Goal: Task Accomplishment & Management: Complete application form

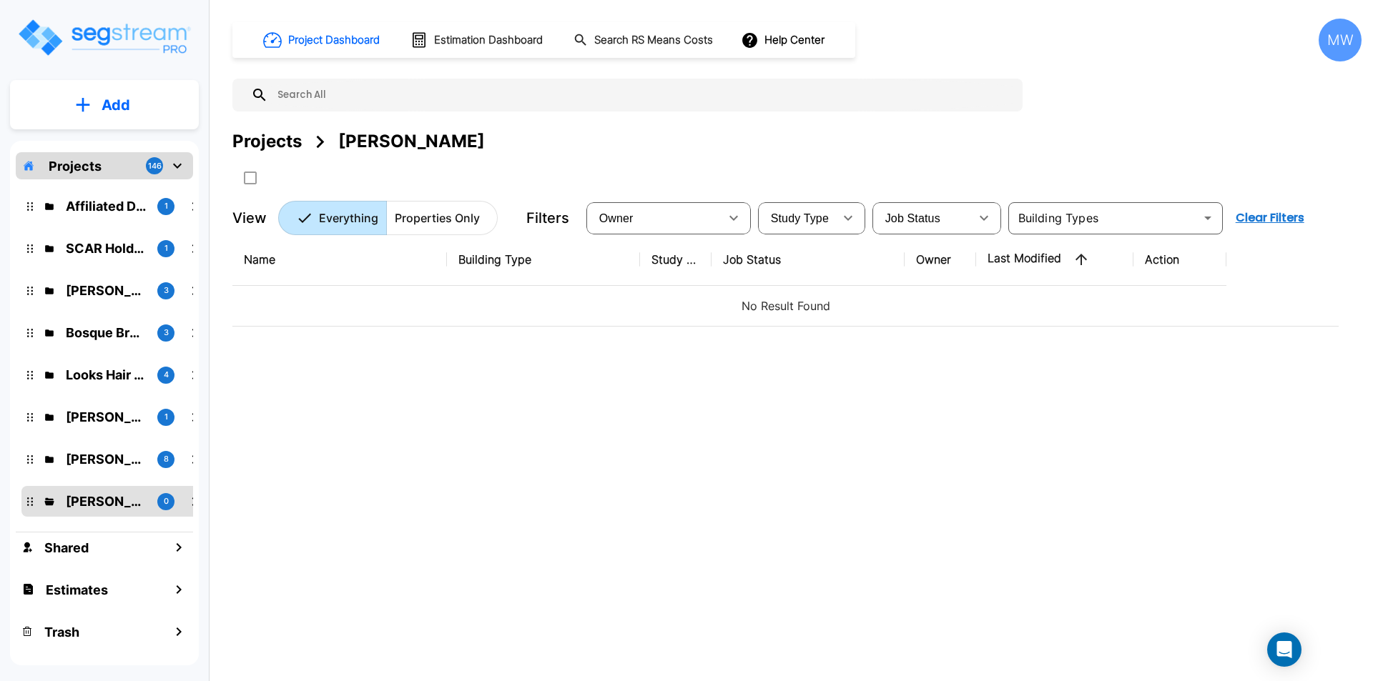
click at [99, 103] on button "Add" at bounding box center [104, 104] width 189 height 41
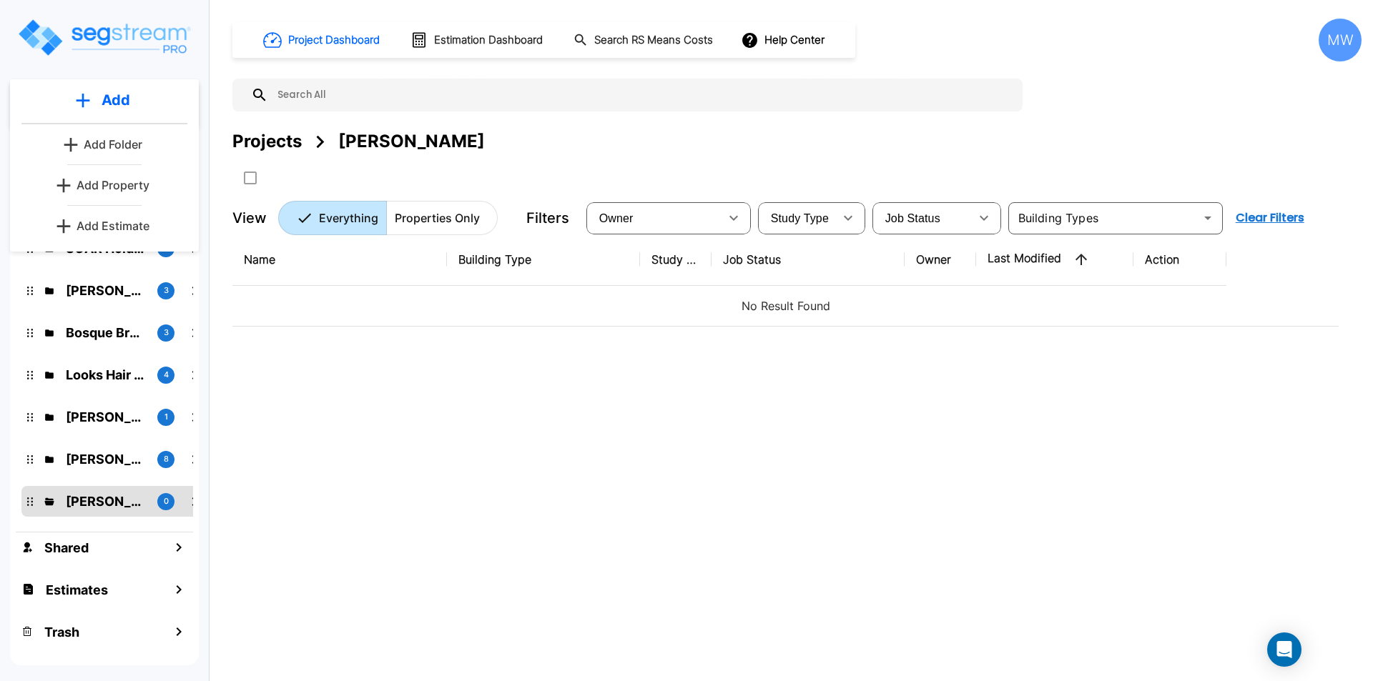
click at [122, 186] on p "Add Property" at bounding box center [113, 185] width 73 height 17
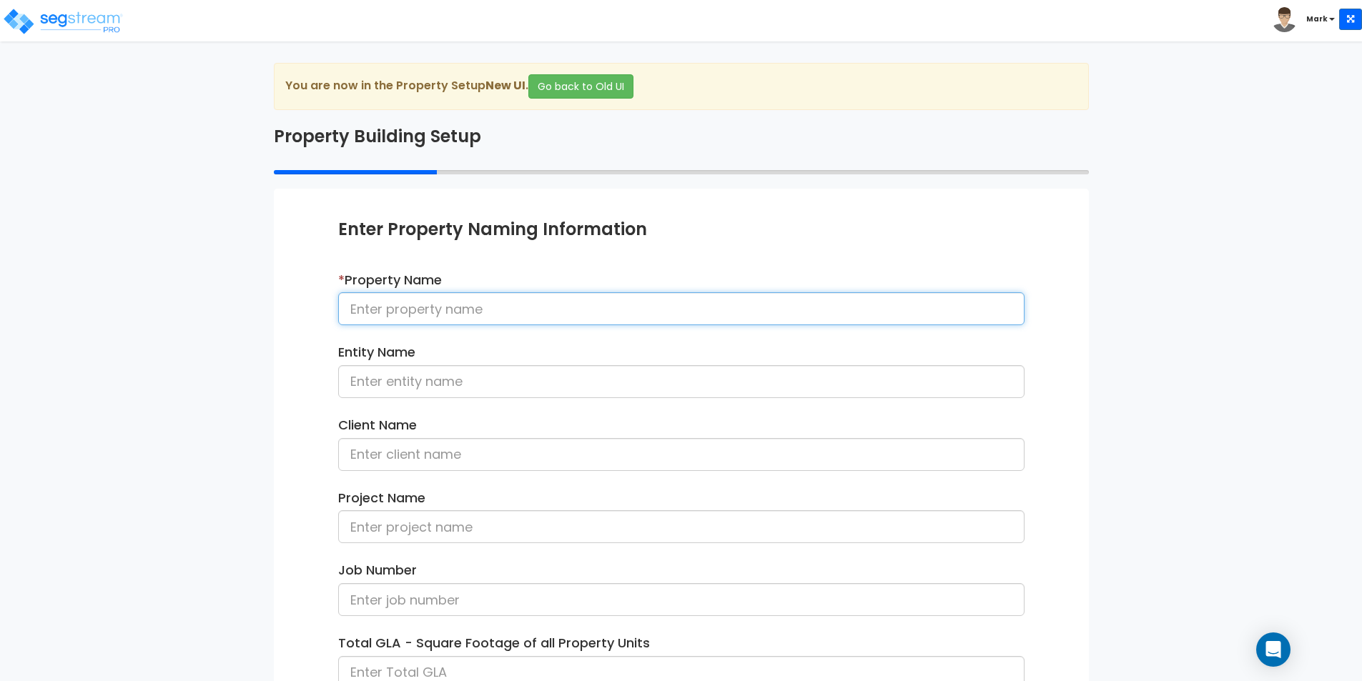
click at [512, 300] on input at bounding box center [681, 308] width 686 height 33
type input "149 Spring St"
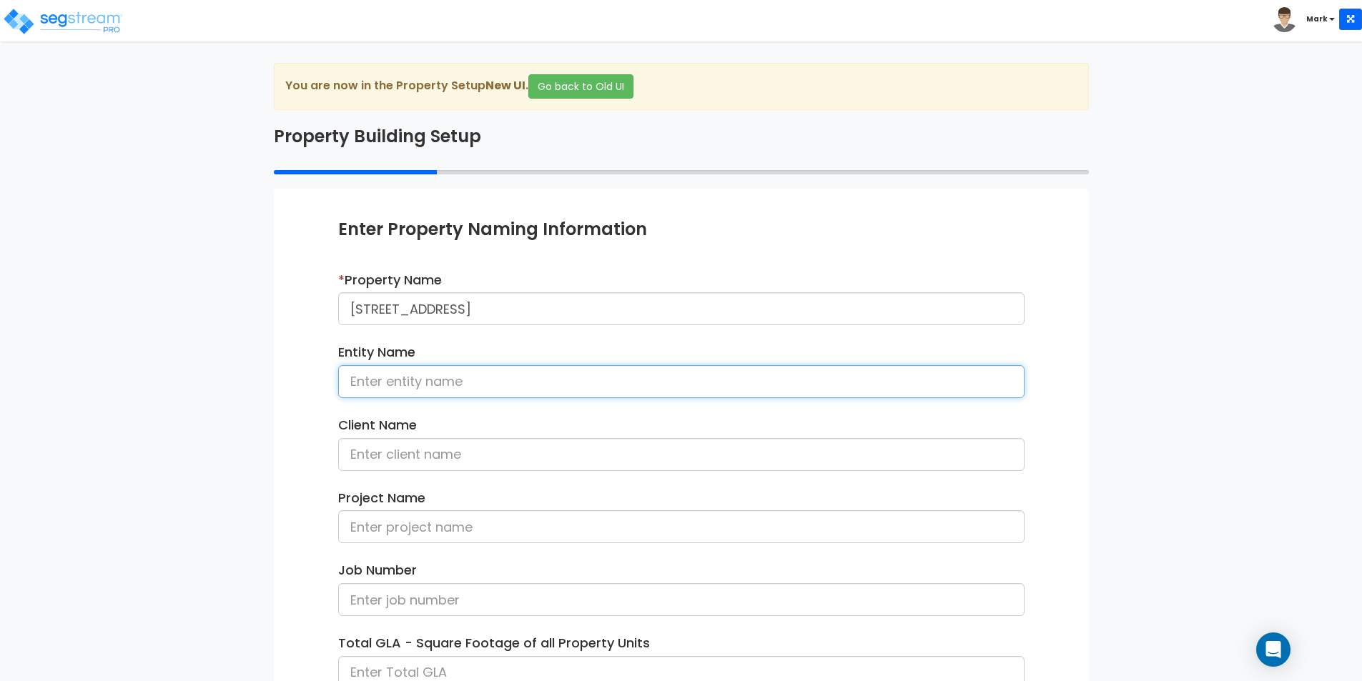
click at [492, 380] on input at bounding box center [681, 381] width 686 height 33
type input "[PERSON_NAME]"
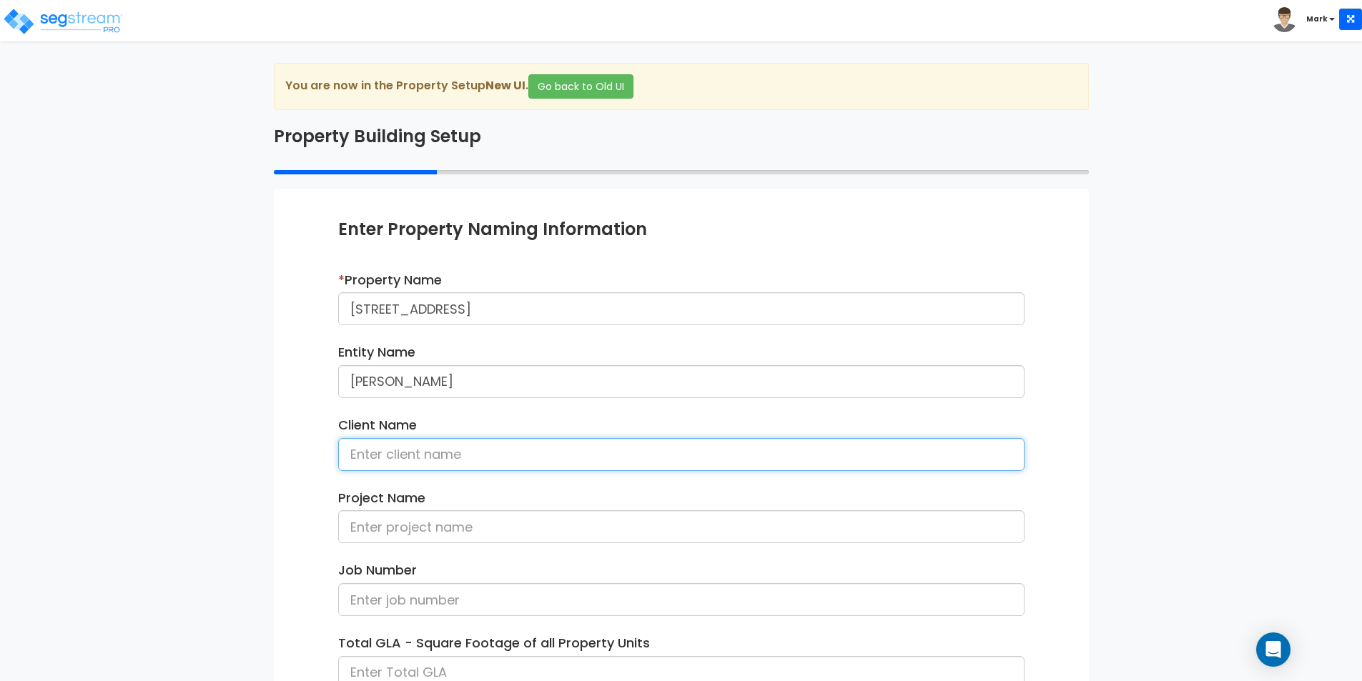
click at [400, 458] on input at bounding box center [681, 454] width 686 height 33
type input "[PERSON_NAME]"
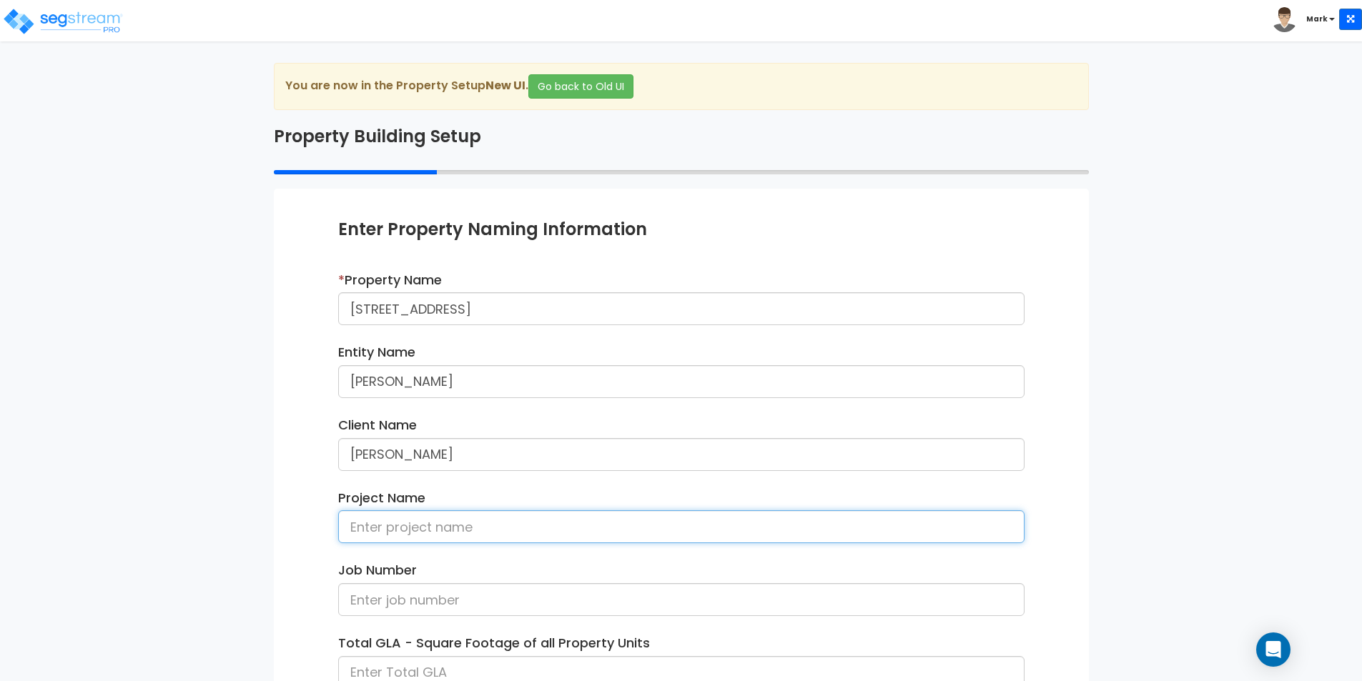
click at [428, 537] on input at bounding box center [681, 527] width 686 height 33
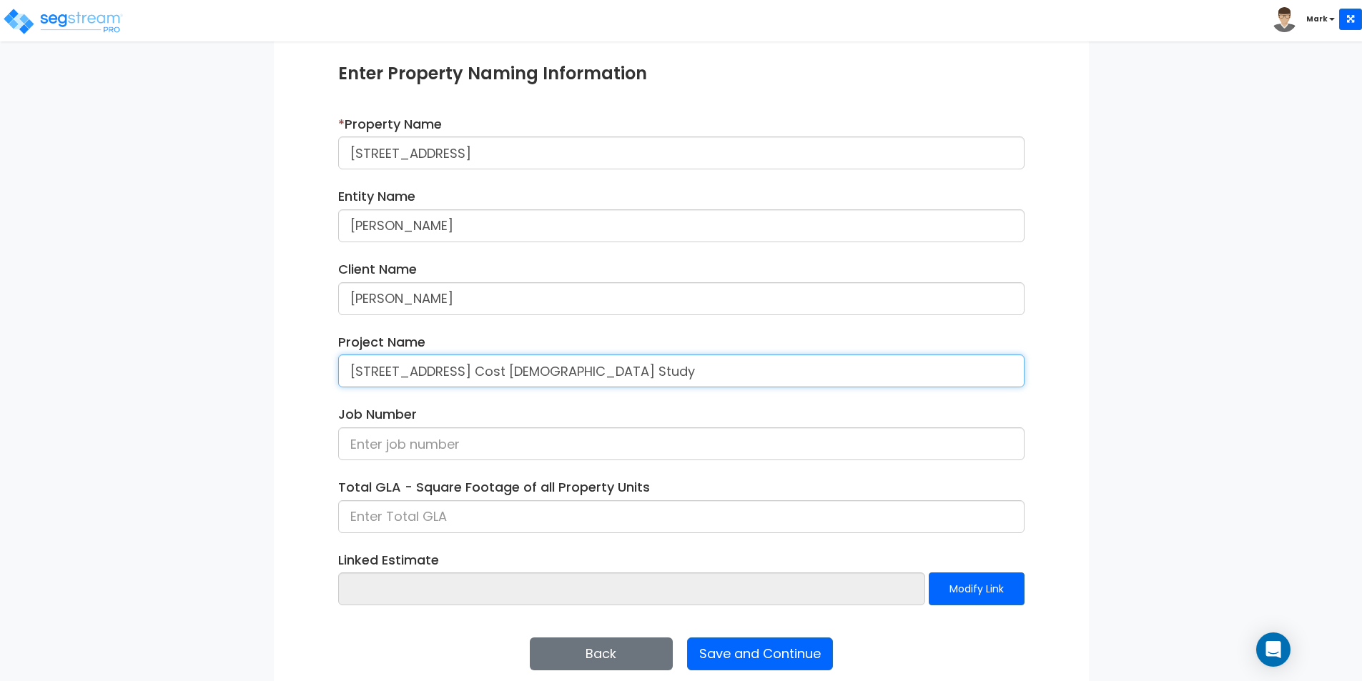
scroll to position [174, 0]
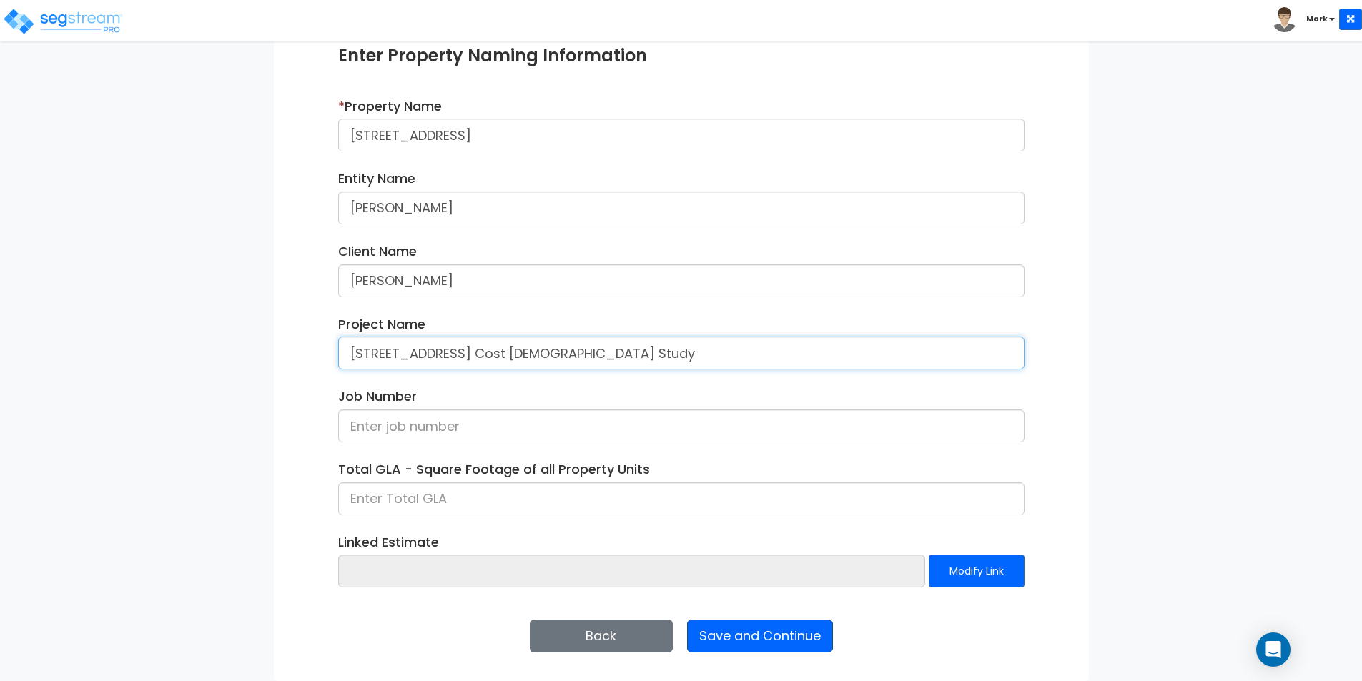
type input "149 Spring Street Cost Segregation Study"
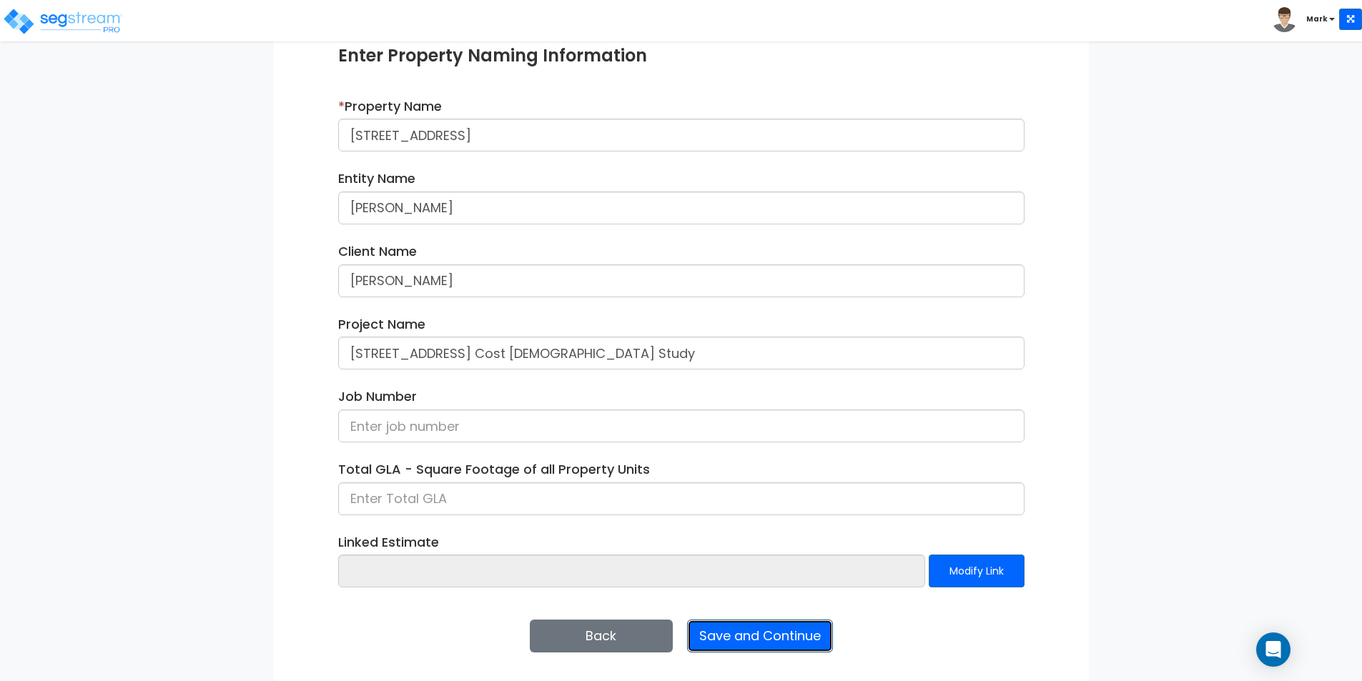
click at [752, 636] on button "Save and Continue" at bounding box center [760, 636] width 146 height 33
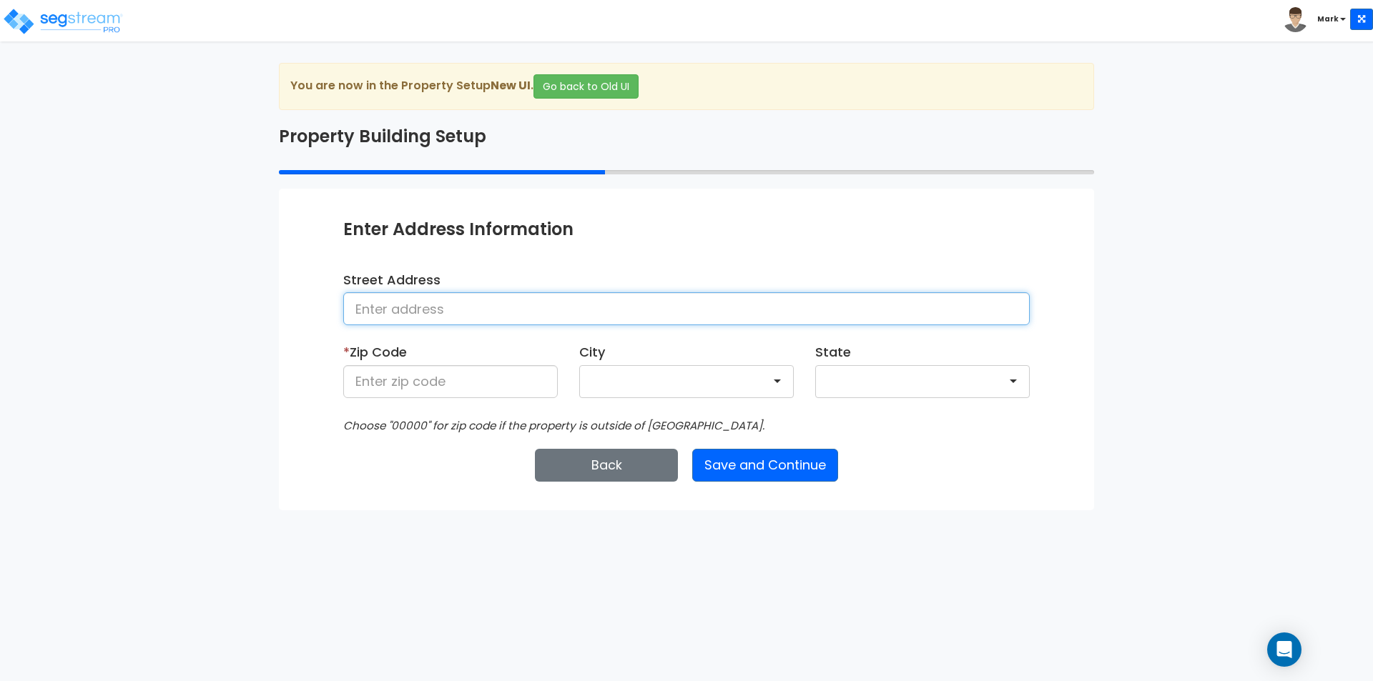
click at [475, 300] on input at bounding box center [686, 308] width 686 height 33
type input "[STREET_ADDRESS]"
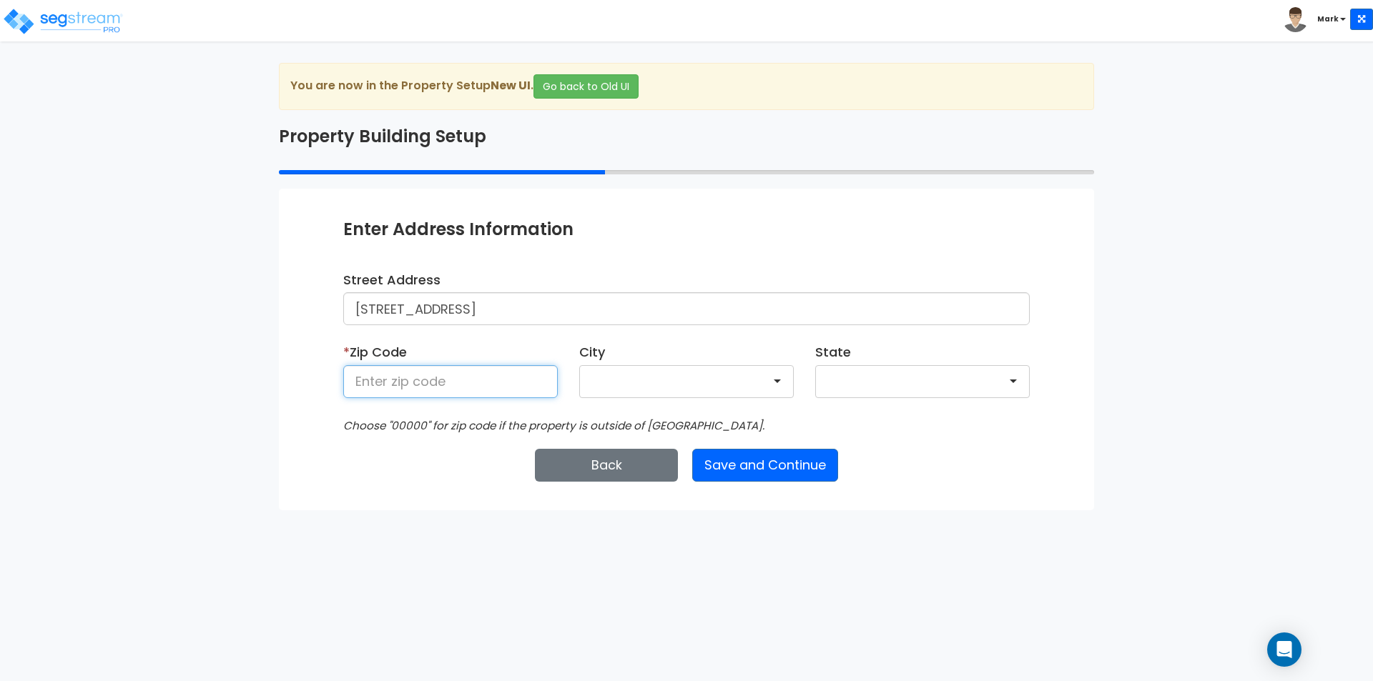
click at [510, 391] on input at bounding box center [450, 381] width 215 height 33
type input "29403"
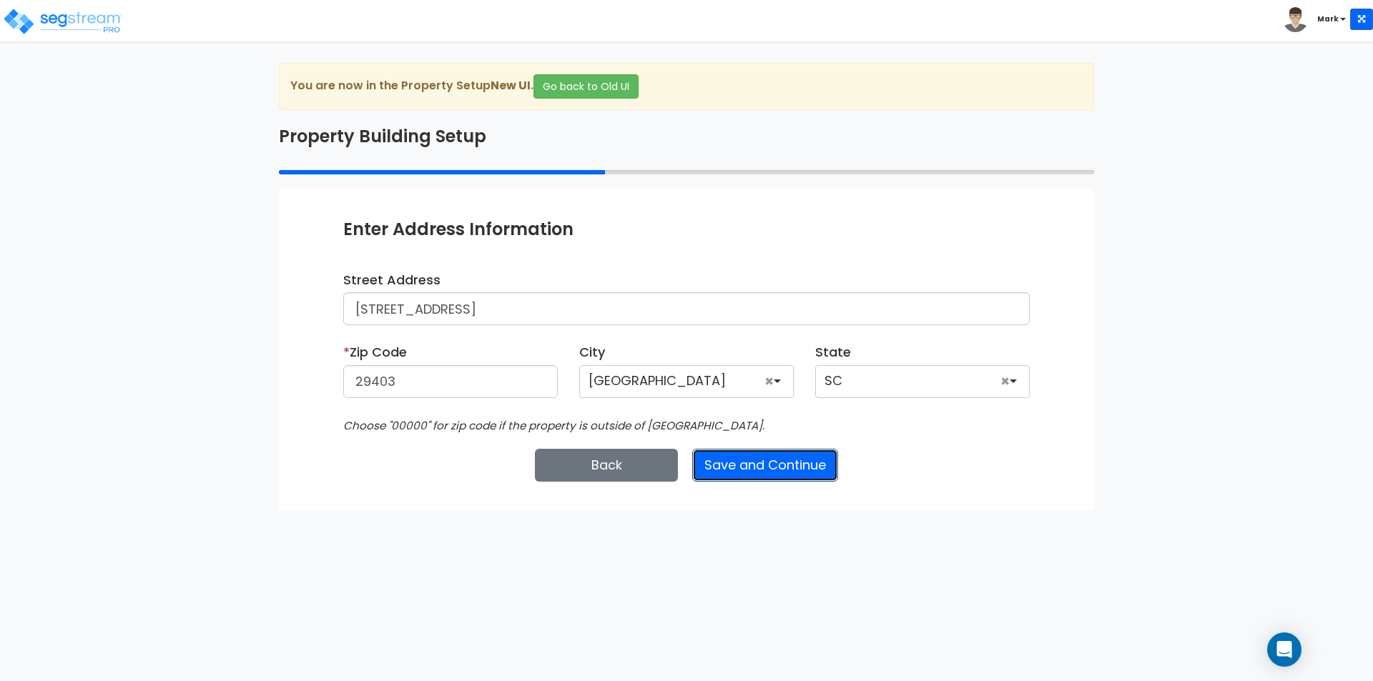
click at [819, 468] on button "Save and Continue" at bounding box center [765, 465] width 146 height 33
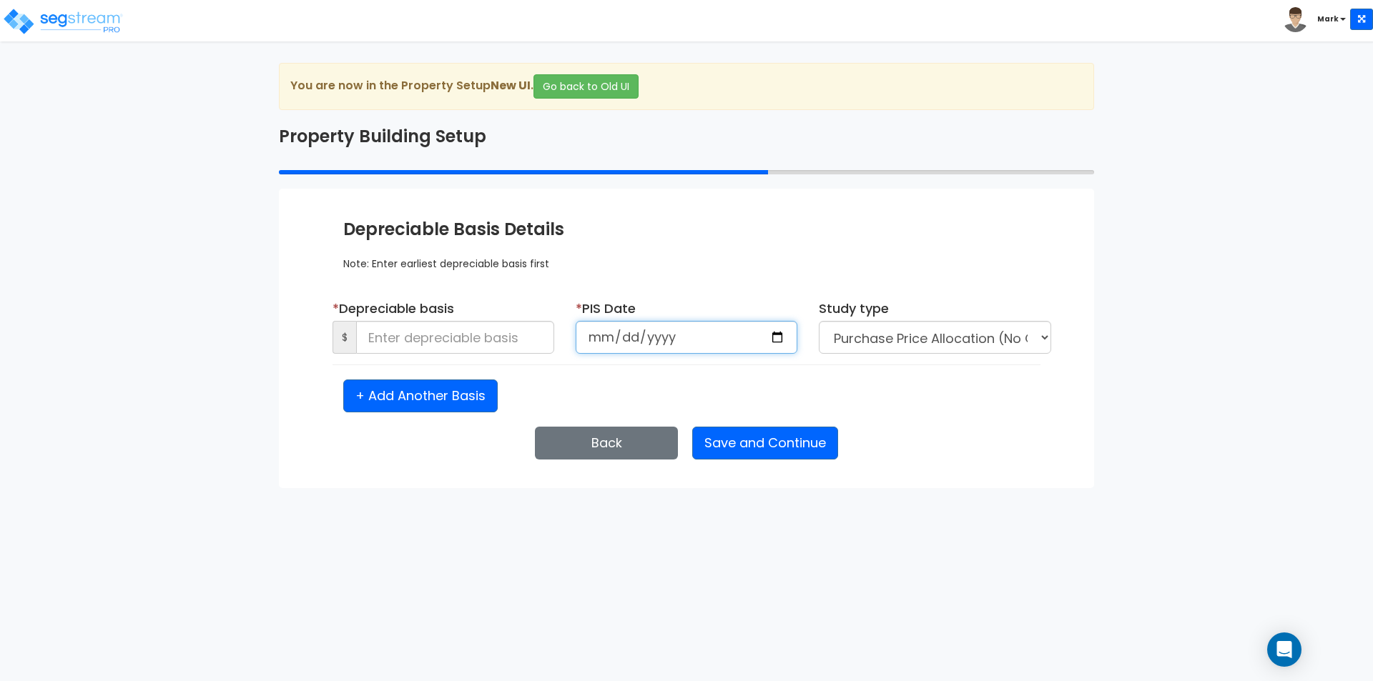
click at [600, 334] on input "date" at bounding box center [687, 337] width 222 height 33
type input "2023-07-01"
click at [1312, 450] on div "We are Building your Property. So please grab a coffee and let us do the heavy …" at bounding box center [686, 275] width 1373 height 425
click at [775, 447] on button "Save and Continue" at bounding box center [765, 443] width 146 height 33
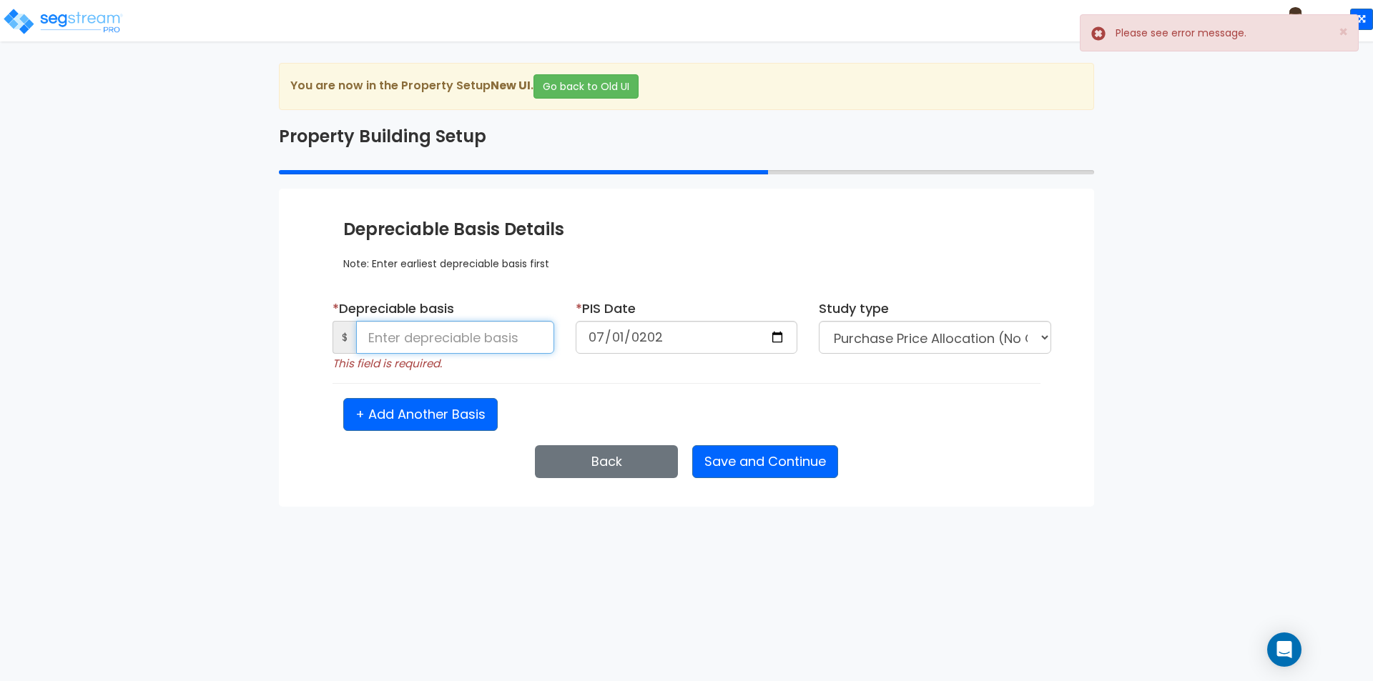
click at [449, 342] on input at bounding box center [455, 337] width 198 height 33
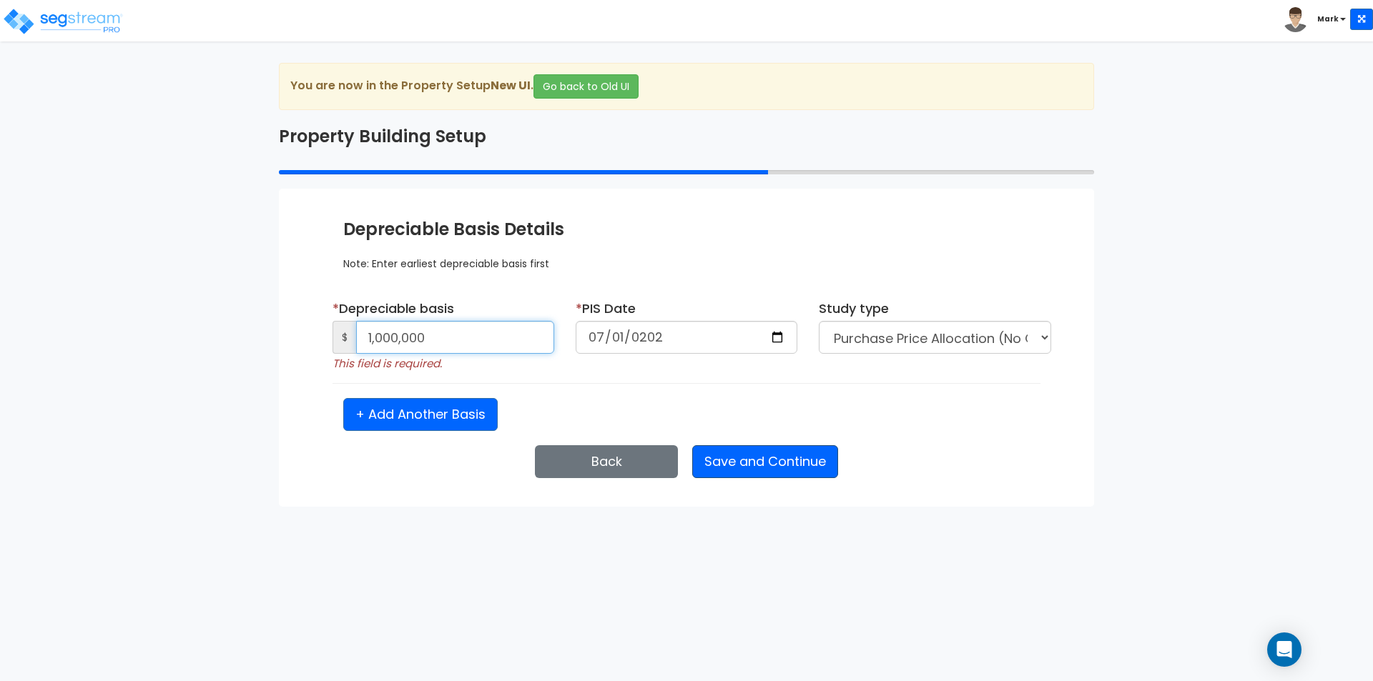
type input "1,000,000"
click at [779, 458] on button "Save and Continue" at bounding box center [765, 461] width 146 height 33
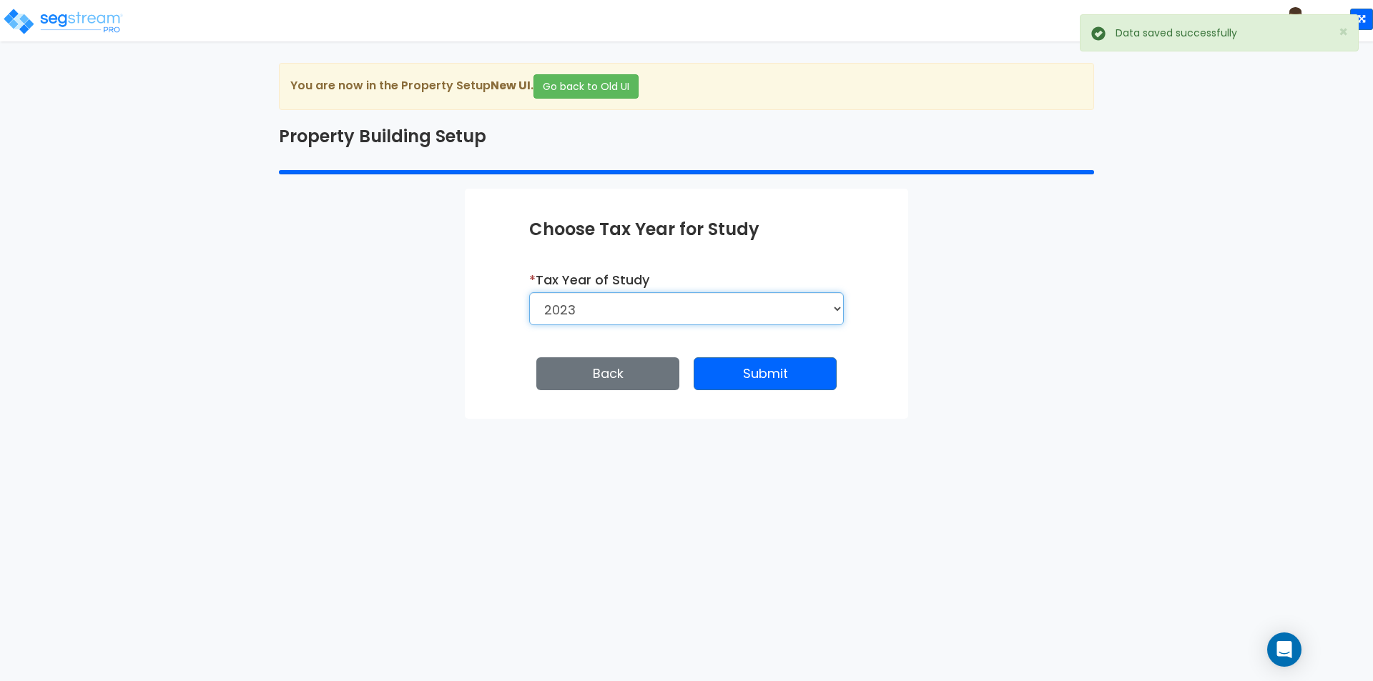
click at [756, 309] on select "2026 2025 2024 2023" at bounding box center [686, 308] width 315 height 33
select select "2025"
click at [529, 292] on select "2026 2025 2024 2023" at bounding box center [686, 308] width 315 height 33
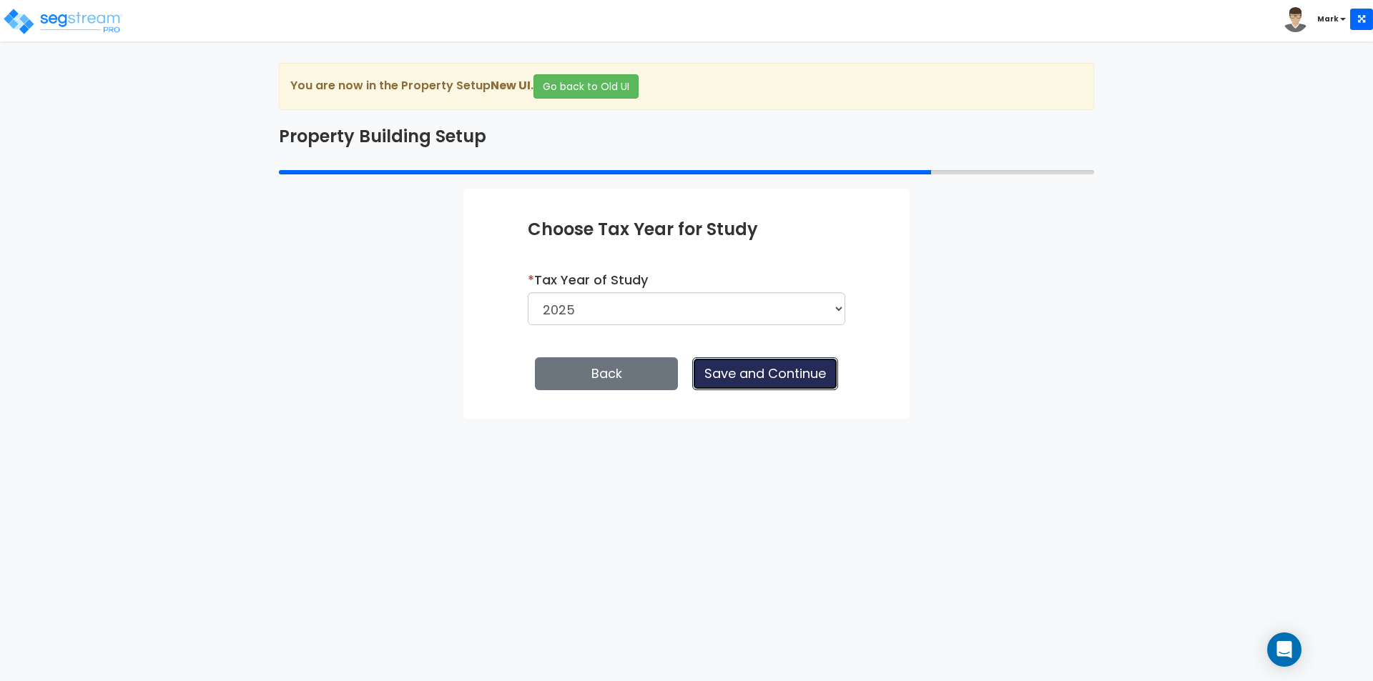
click at [784, 379] on button "Save and Continue" at bounding box center [765, 374] width 146 height 33
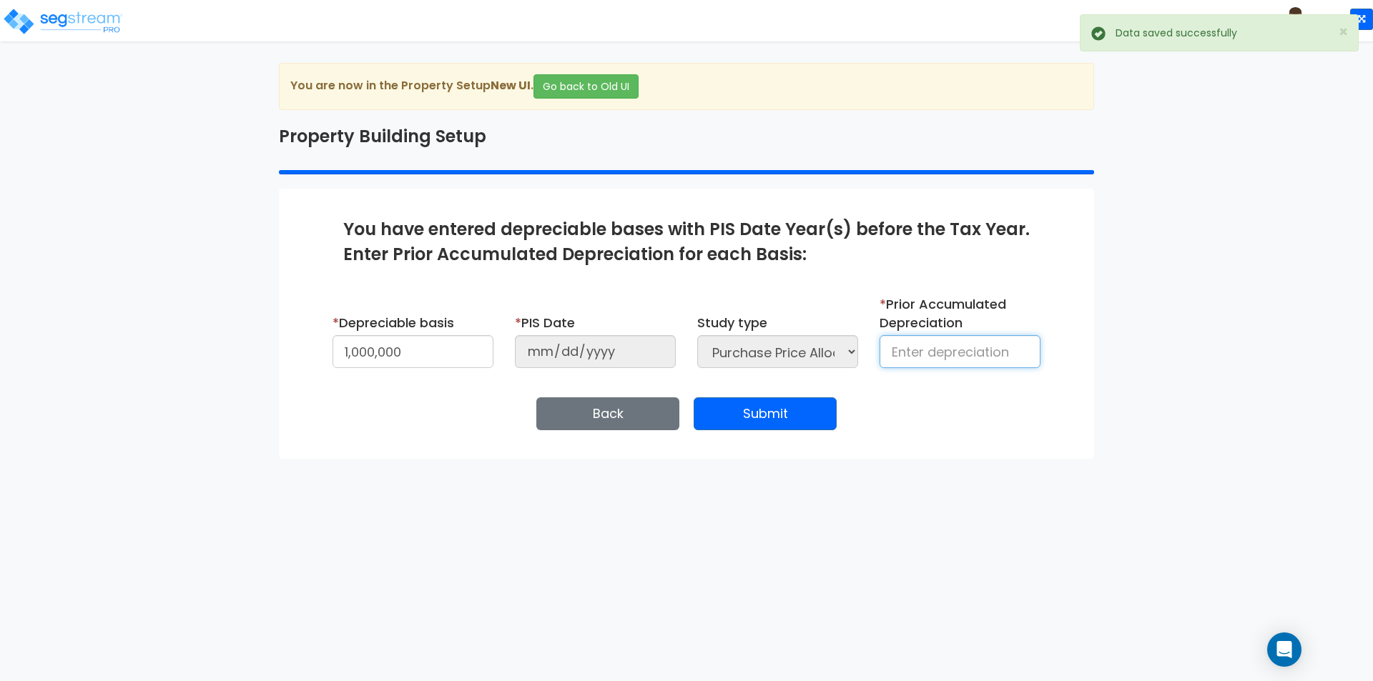
click at [960, 361] on input at bounding box center [960, 351] width 161 height 33
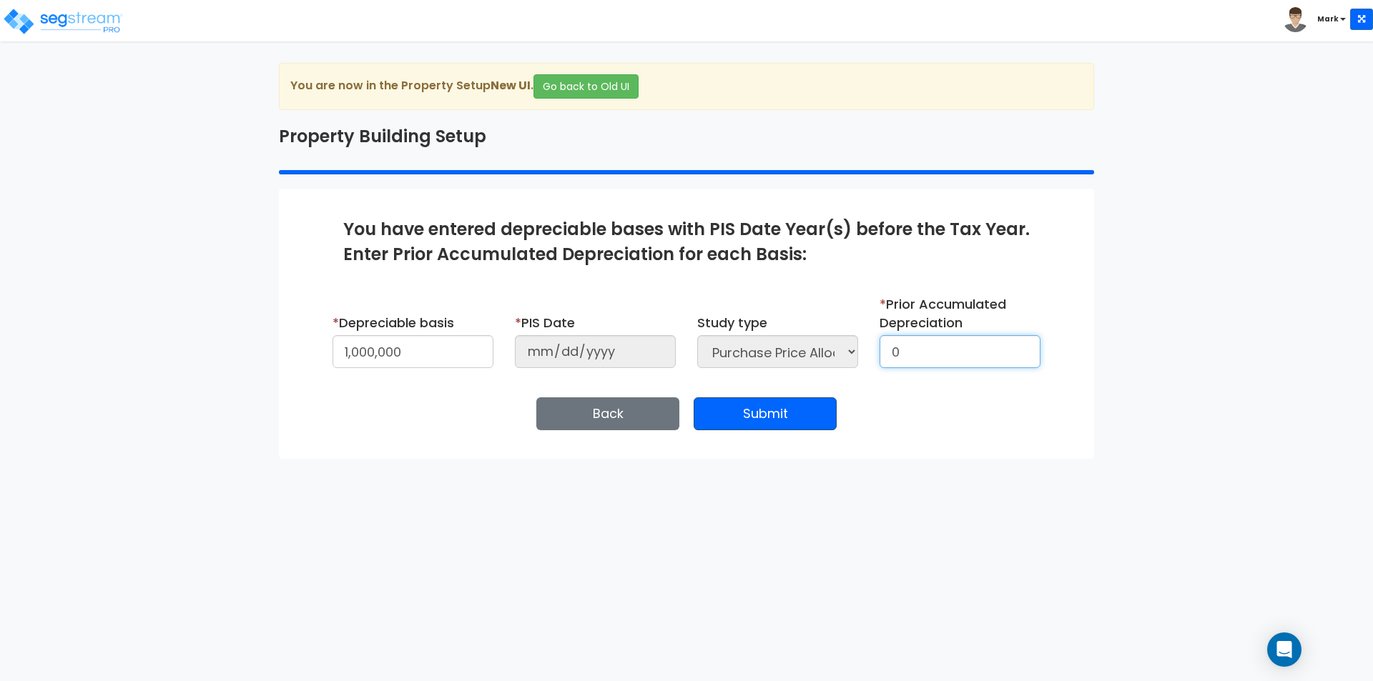
type input "0"
click at [753, 418] on button "Submit" at bounding box center [765, 414] width 143 height 33
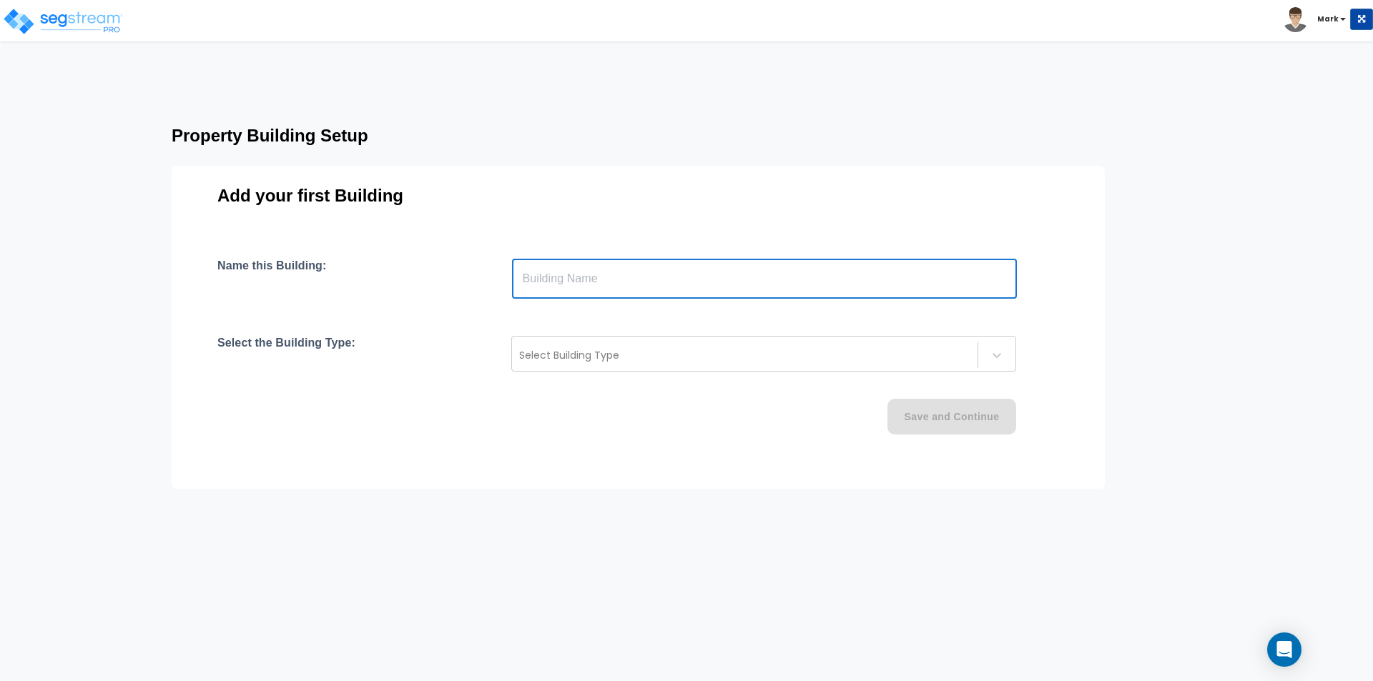
click at [705, 274] on input "text" at bounding box center [764, 279] width 505 height 40
type input "149 Spring"
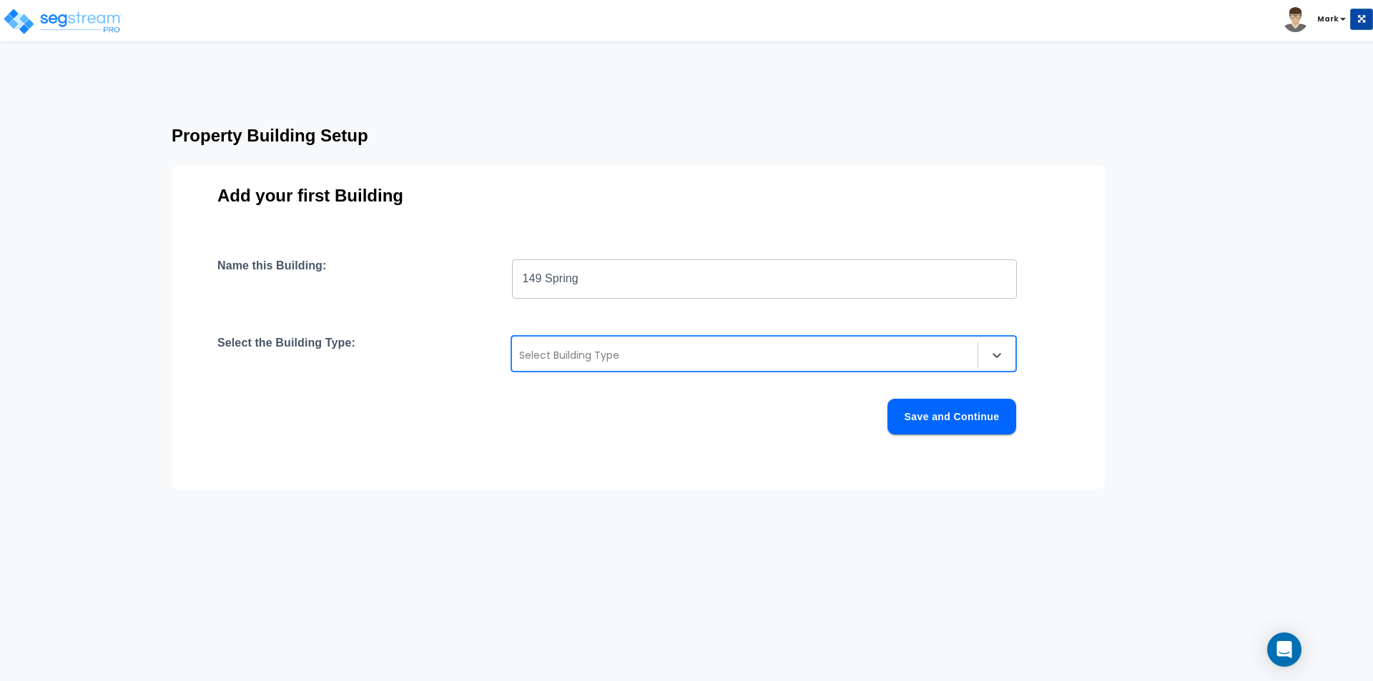
click at [734, 355] on div at bounding box center [744, 355] width 451 height 17
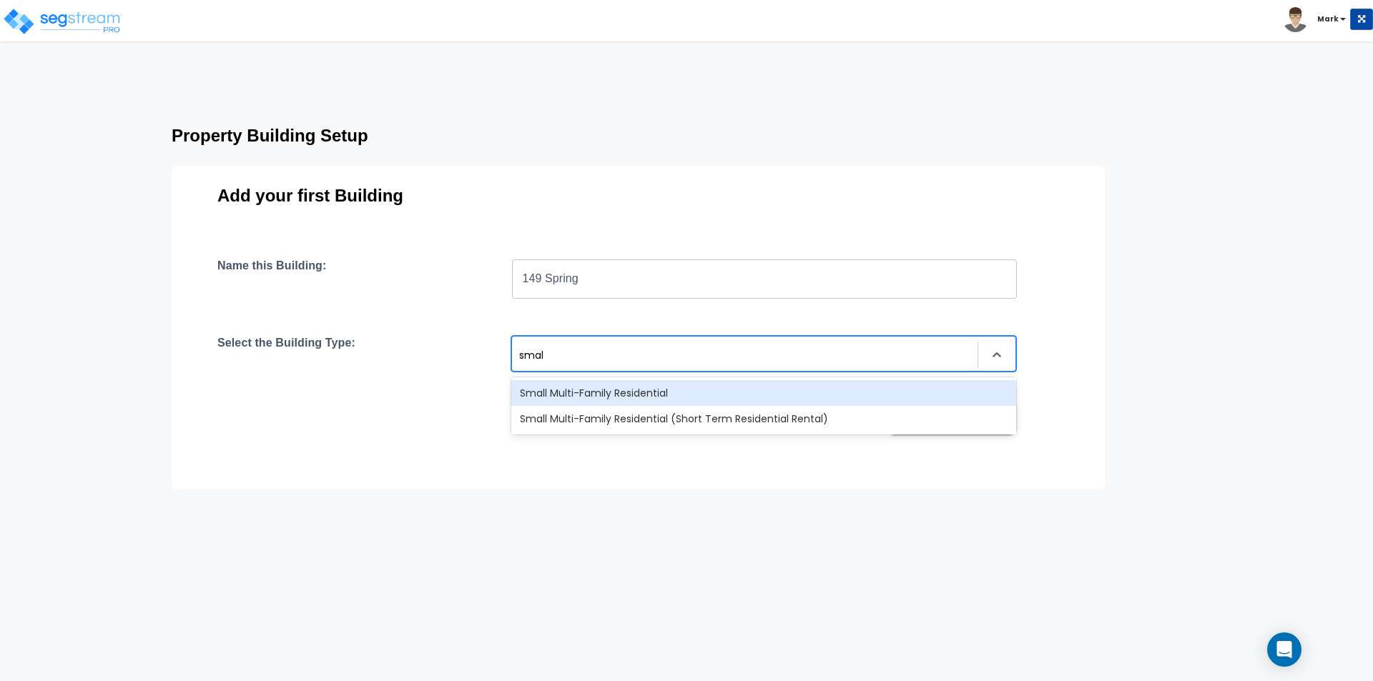
type input "small"
click at [728, 400] on div "Small Multi-Family Residential" at bounding box center [763, 393] width 505 height 26
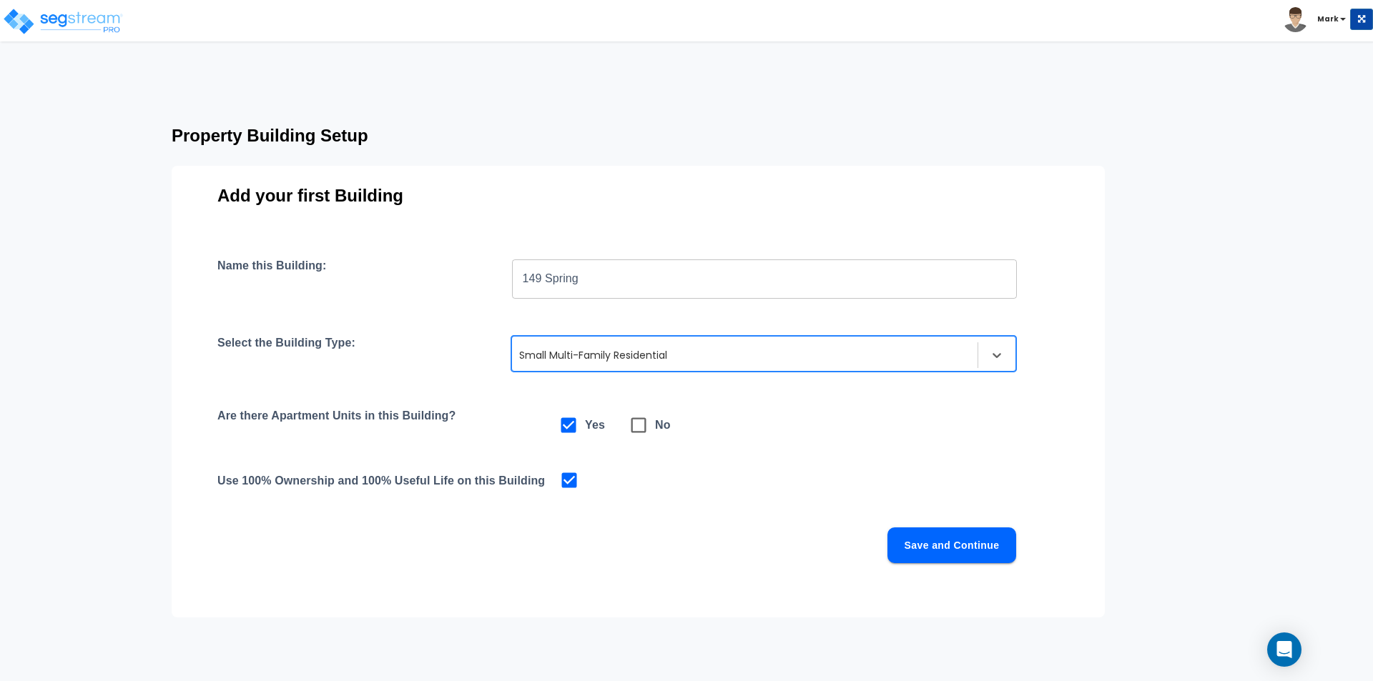
click at [636, 421] on input "checkbox" at bounding box center [629, 418] width 14 height 12
checkbox input "true"
click at [566, 424] on icon at bounding box center [568, 425] width 20 height 20
checkbox input "true"
checkbox input "false"
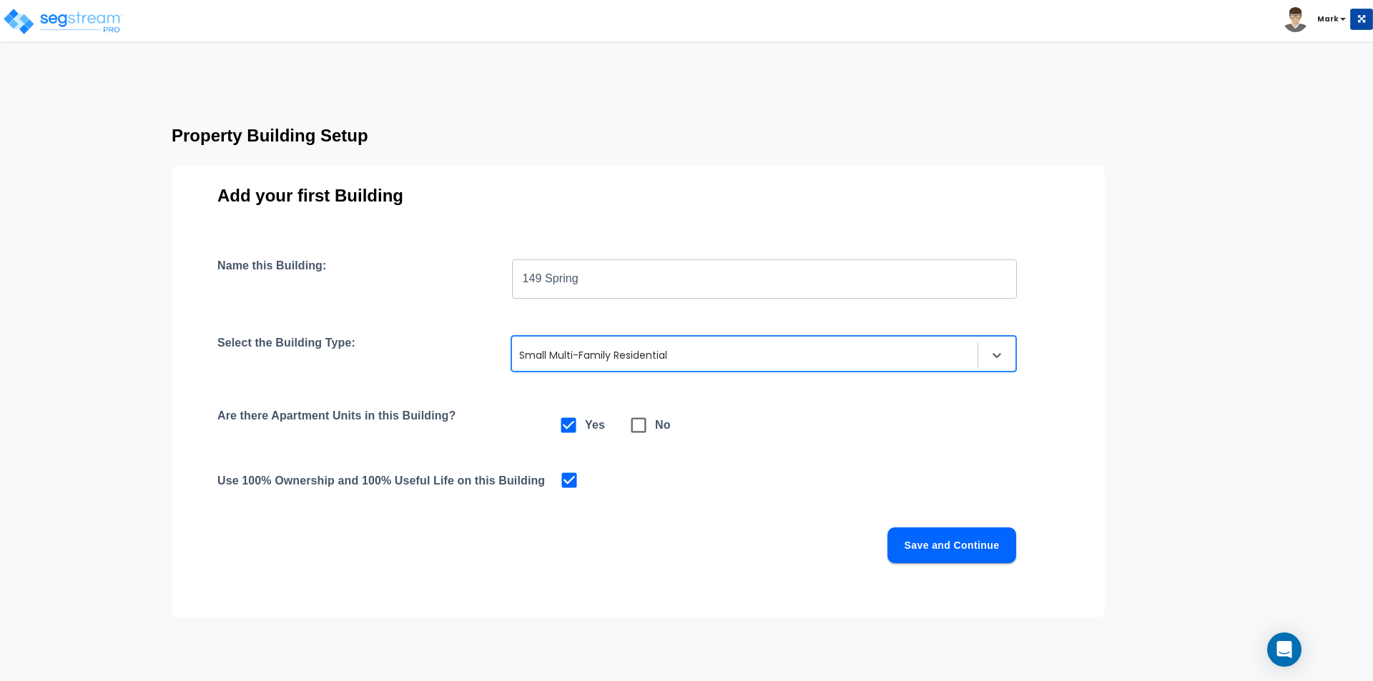
click at [927, 538] on button "Save and Continue" at bounding box center [951, 546] width 129 height 36
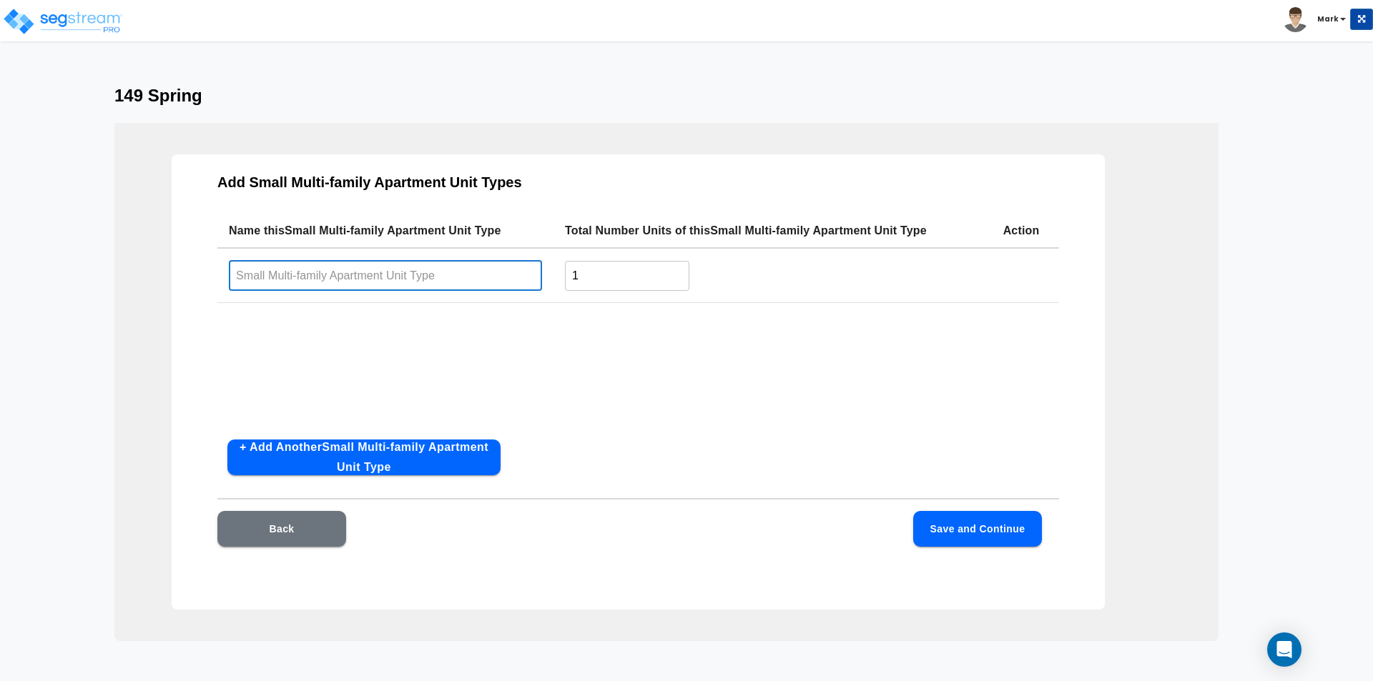
click at [431, 280] on input "text" at bounding box center [385, 275] width 313 height 31
type input "Unit A"
click at [691, 393] on div "Name this Small Multi-family Apartment Unit Type Total Number Units of this Sma…" at bounding box center [638, 321] width 842 height 215
click at [338, 442] on button "+ Add Another Small Multi-family Apartment Unit Type" at bounding box center [363, 458] width 273 height 36
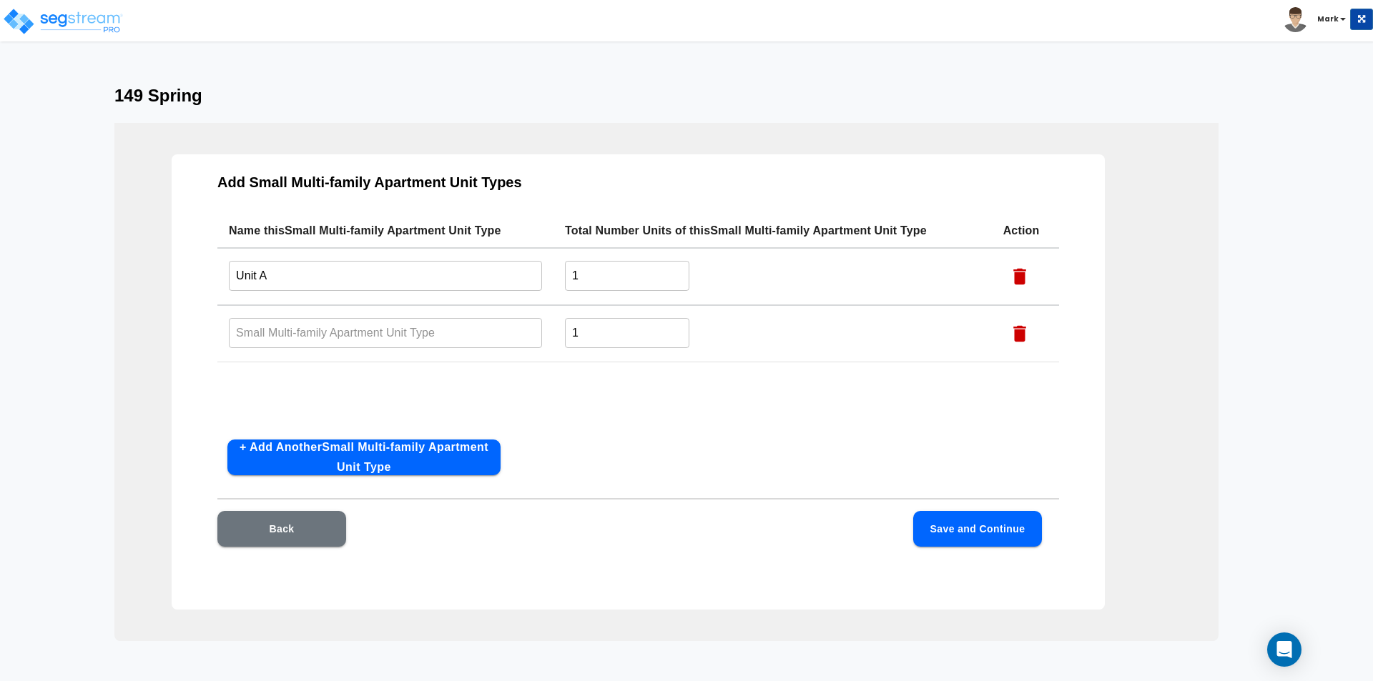
click at [310, 324] on input "text" at bounding box center [385, 332] width 313 height 31
type input "Unit B"
click at [975, 531] on button "Save and Continue" at bounding box center [977, 529] width 129 height 36
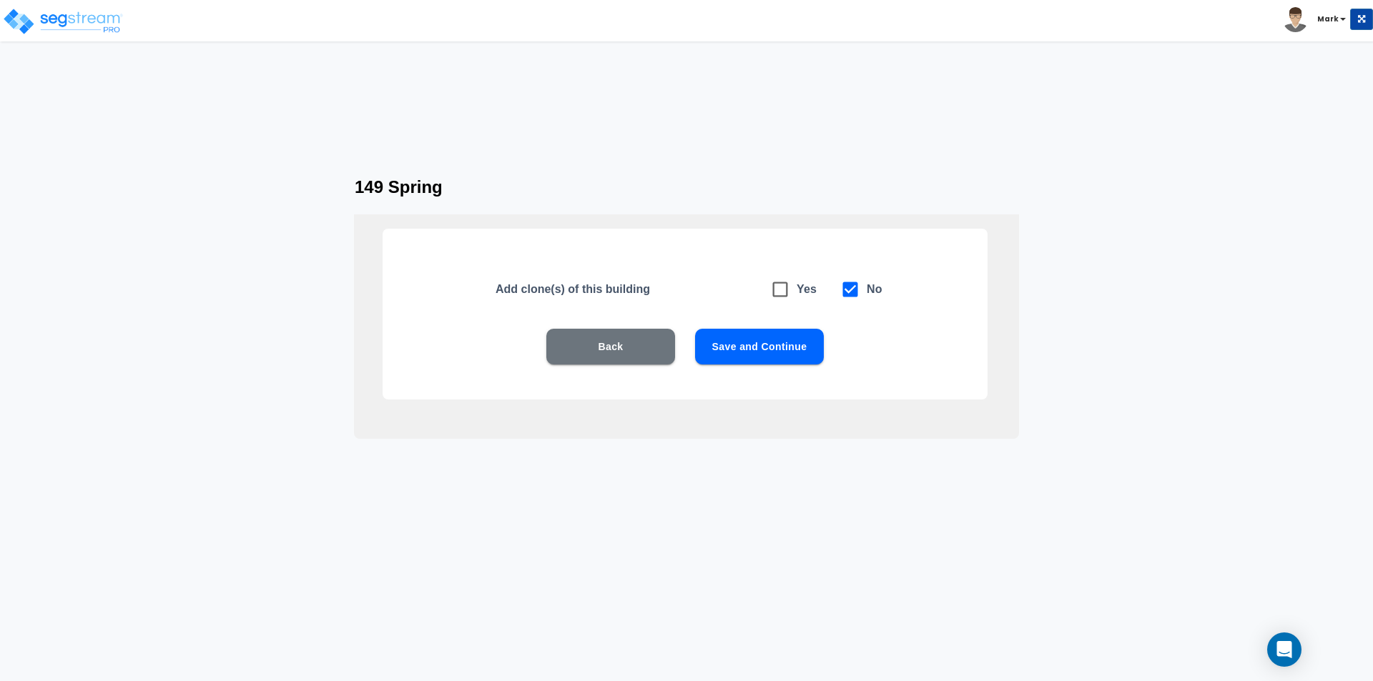
click at [764, 340] on button "Save and Continue" at bounding box center [759, 347] width 129 height 36
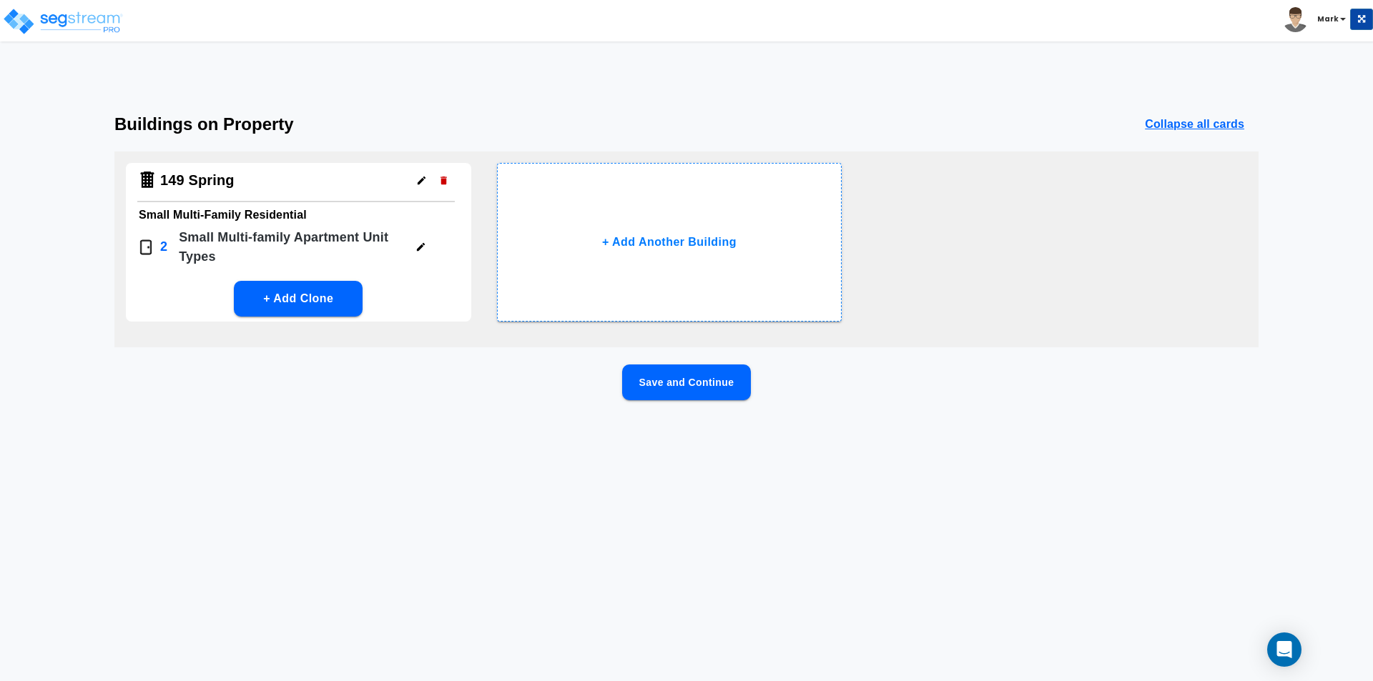
click at [676, 374] on button "Save and Continue" at bounding box center [686, 383] width 129 height 36
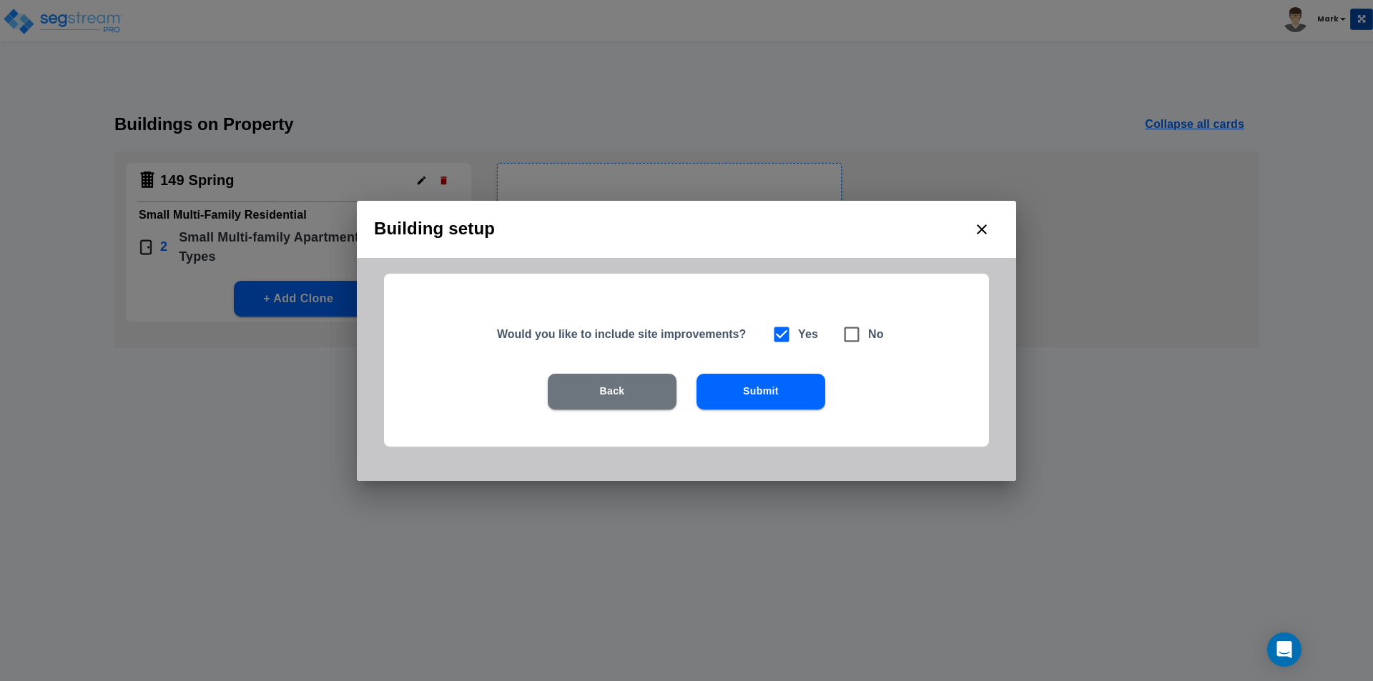
click at [849, 338] on icon at bounding box center [852, 335] width 20 height 20
checkbox input "false"
checkbox input "true"
click at [772, 324] on input "checkbox" at bounding box center [772, 327] width 14 height 12
checkbox input "true"
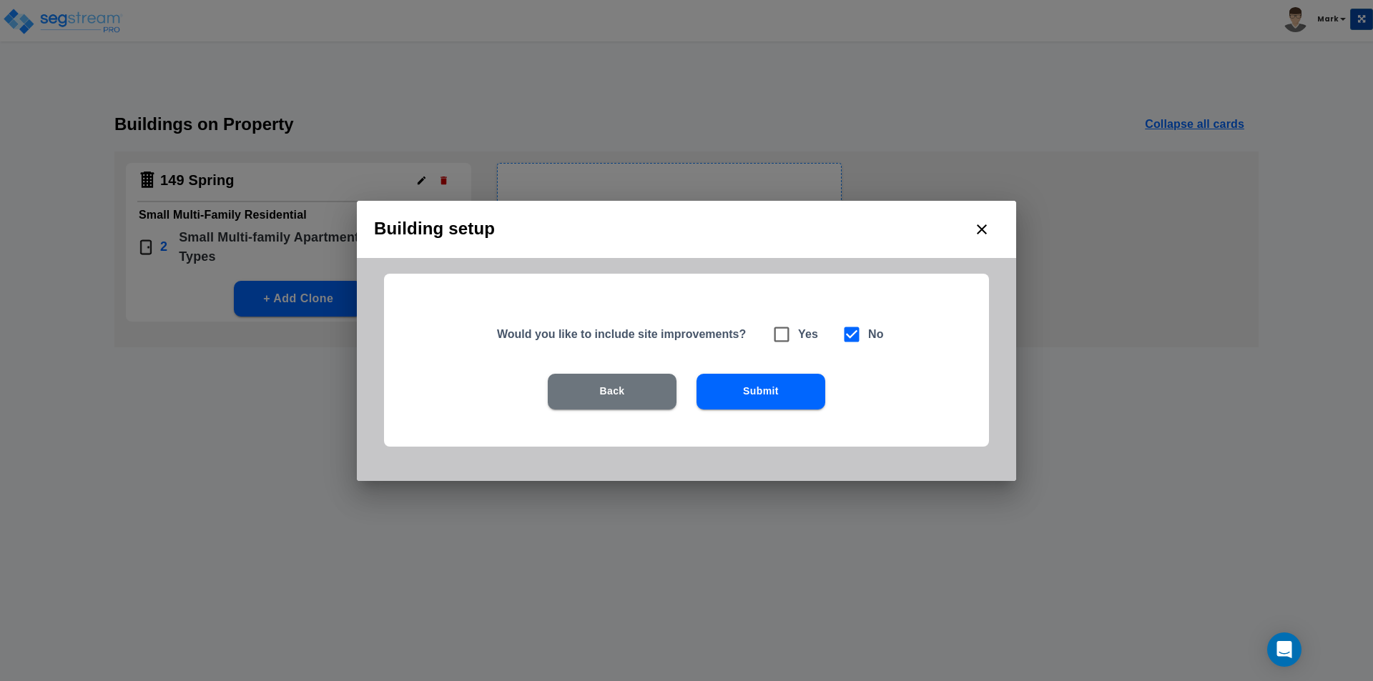
checkbox input "false"
click at [765, 390] on button "Submit" at bounding box center [760, 392] width 129 height 36
